Goal: Navigation & Orientation: Go to known website

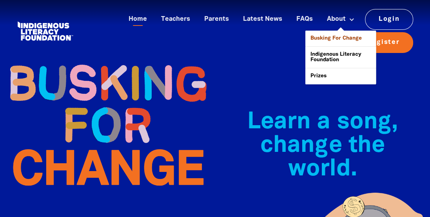
click at [341, 40] on link "Busking For Change" at bounding box center [340, 39] width 70 height 16
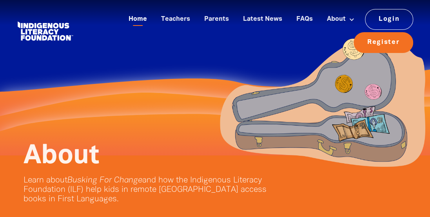
click at [140, 21] on link "Home" at bounding box center [138, 19] width 28 height 13
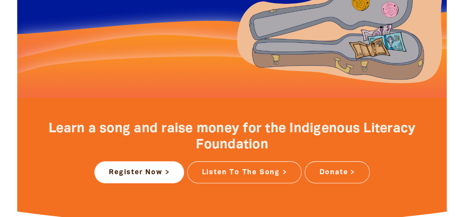
scroll to position [231, 0]
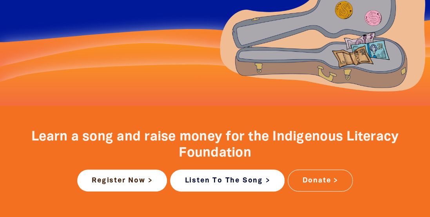
click at [252, 182] on link "Listen To The Song >" at bounding box center [227, 180] width 114 height 22
